Goal: Obtain resource: Download file/media

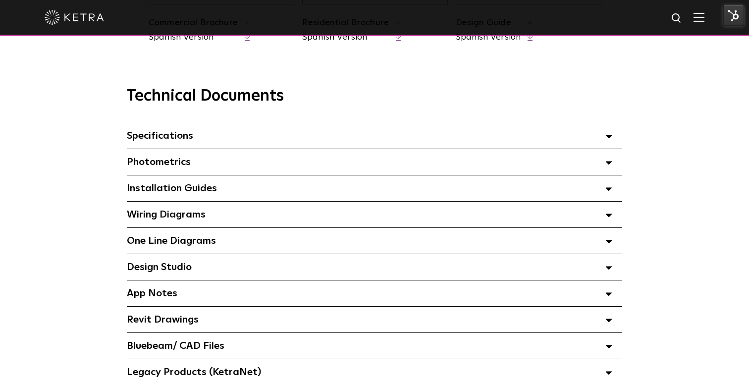
scroll to position [649, 0]
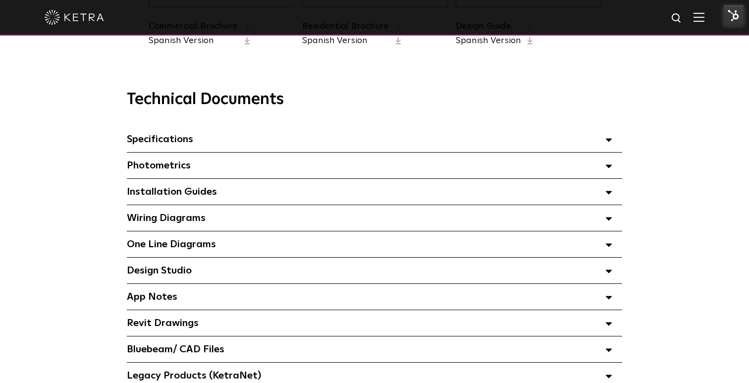
click at [610, 139] on polygon at bounding box center [609, 140] width 6 height 3
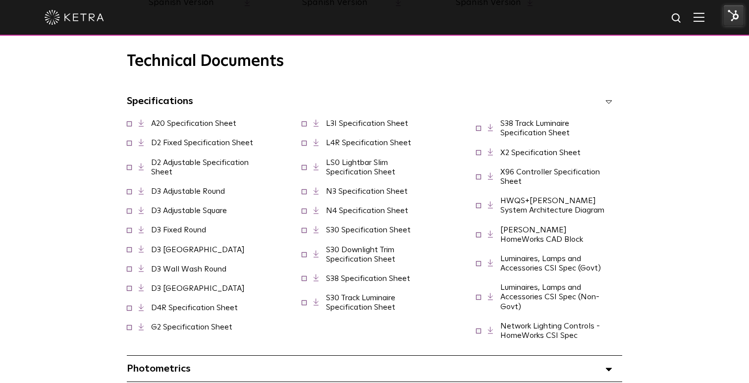
scroll to position [696, 0]
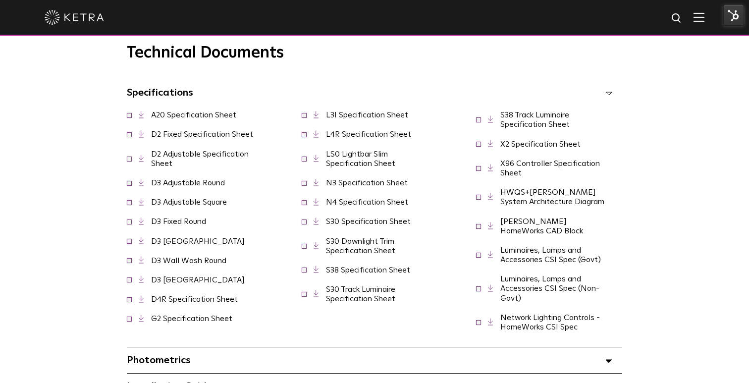
click at [350, 187] on link "N3 Specification Sheet" at bounding box center [367, 183] width 82 height 8
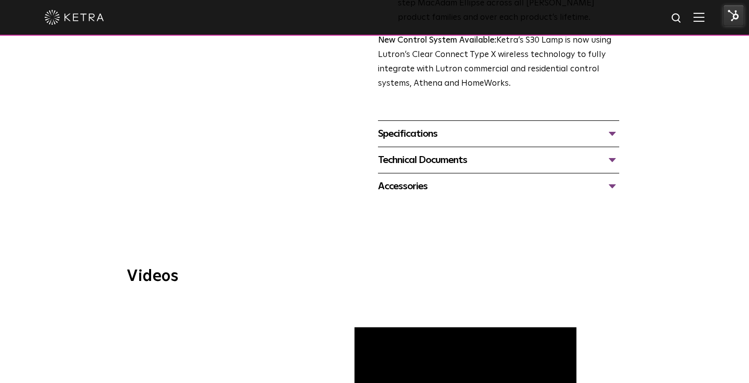
scroll to position [367, 0]
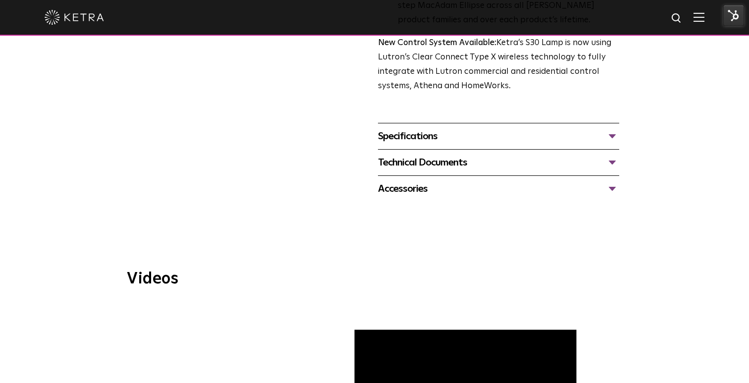
click at [613, 162] on div "Technical Documents" at bounding box center [498, 163] width 241 height 16
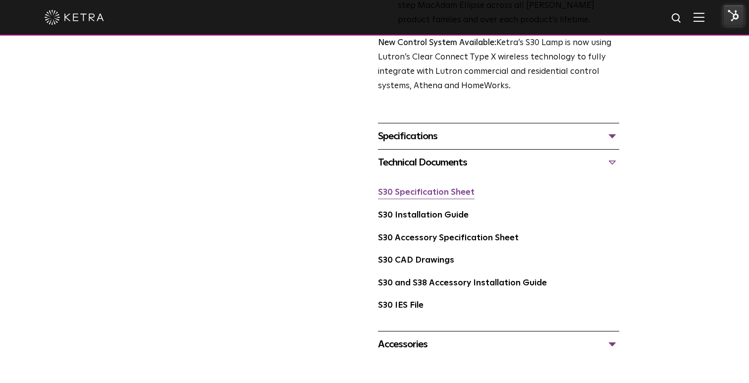
click at [418, 191] on link "S30 Specification Sheet" at bounding box center [426, 192] width 97 height 8
